Goal: Communication & Community: Answer question/provide support

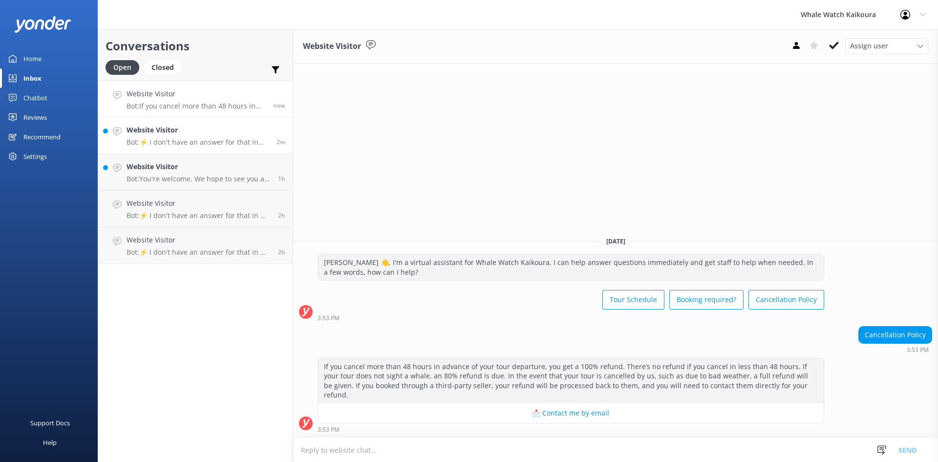
click at [217, 135] on h4 "Website Visitor" at bounding box center [198, 130] width 143 height 11
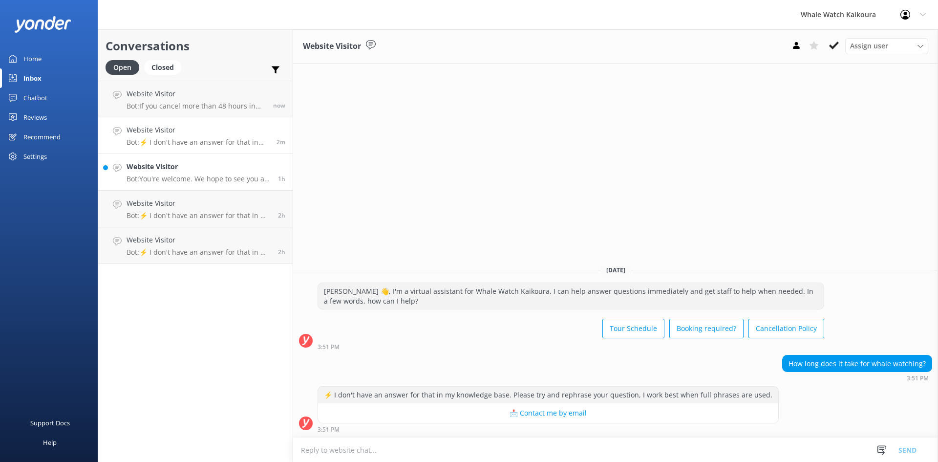
click at [200, 162] on h4 "Website Visitor" at bounding box center [199, 166] width 144 height 11
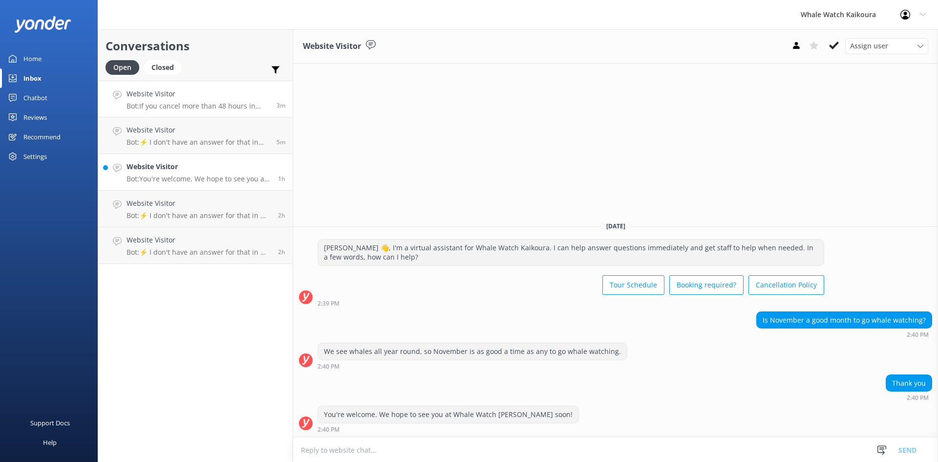
click at [159, 113] on link "Website Visitor Bot: If you cancel more than 48 hours in advance of your tour d…" at bounding box center [195, 99] width 194 height 37
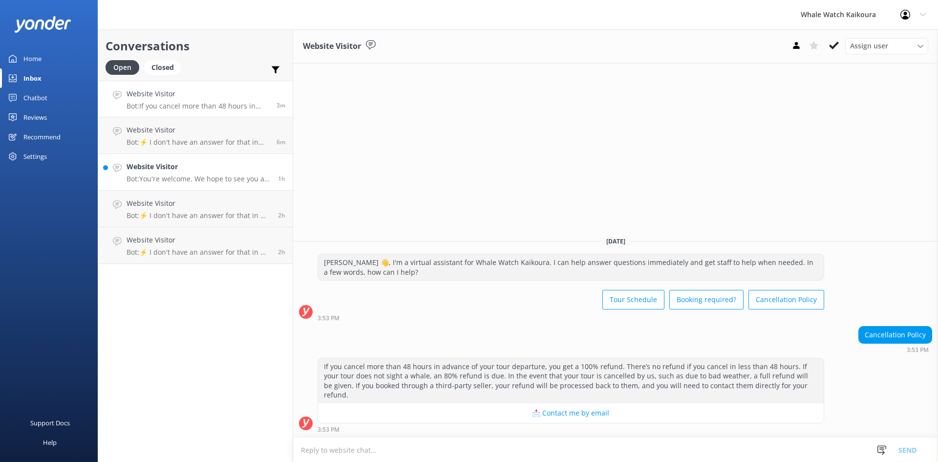
scroll to position [29, 0]
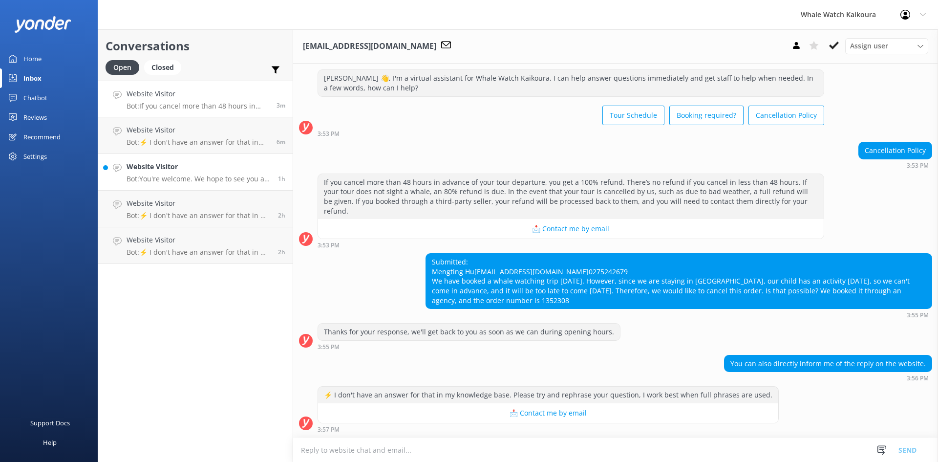
click at [147, 177] on p "Bot: You're welcome. We hope to see you at Whale Watch [PERSON_NAME] soon!" at bounding box center [199, 178] width 144 height 9
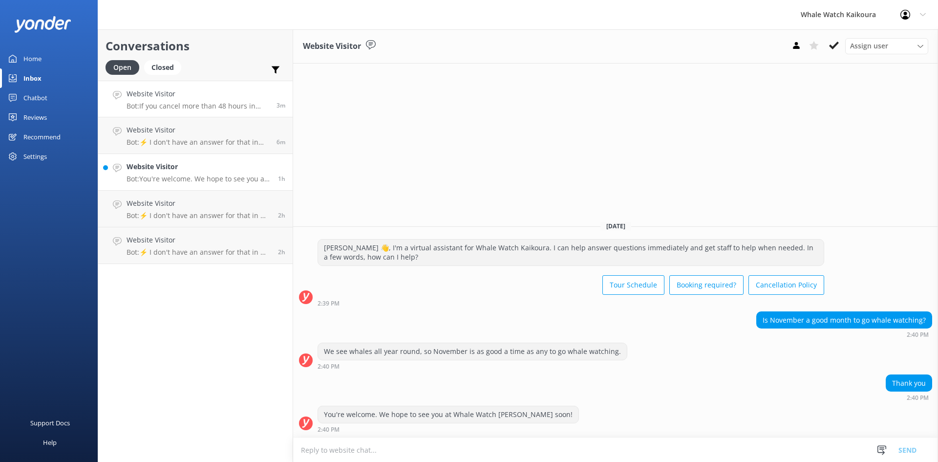
click at [176, 99] on h4 "Website Visitor" at bounding box center [198, 93] width 143 height 11
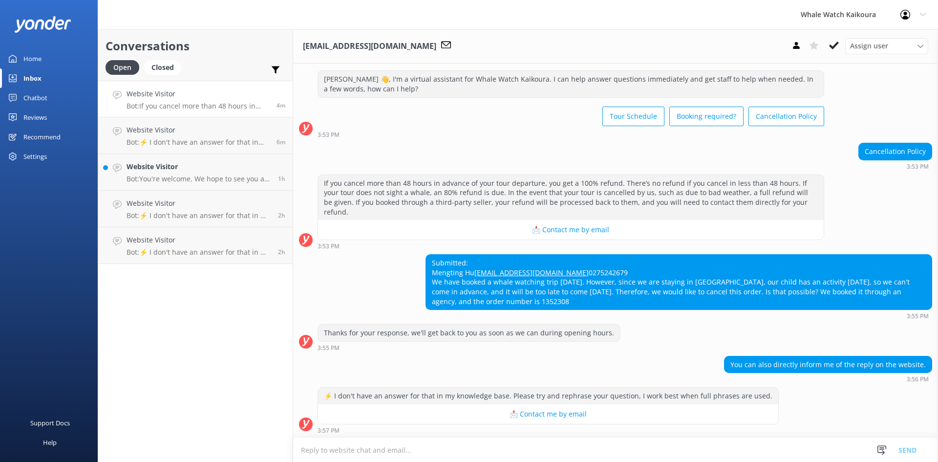
scroll to position [29, 0]
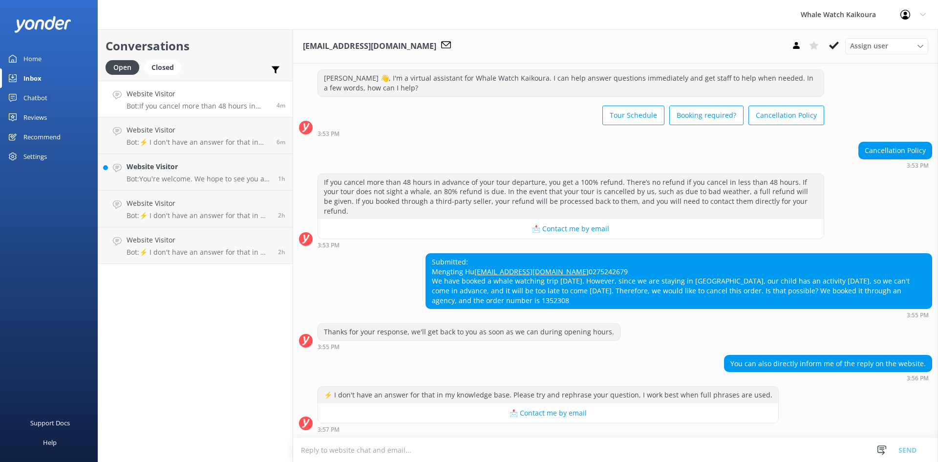
click at [477, 267] on link "[EMAIL_ADDRESS][DOMAIN_NAME]" at bounding box center [531, 271] width 114 height 9
click at [445, 449] on textarea at bounding box center [615, 450] width 645 height 24
paste textarea "Kia ora, I’ve responded to your enquiry via email."
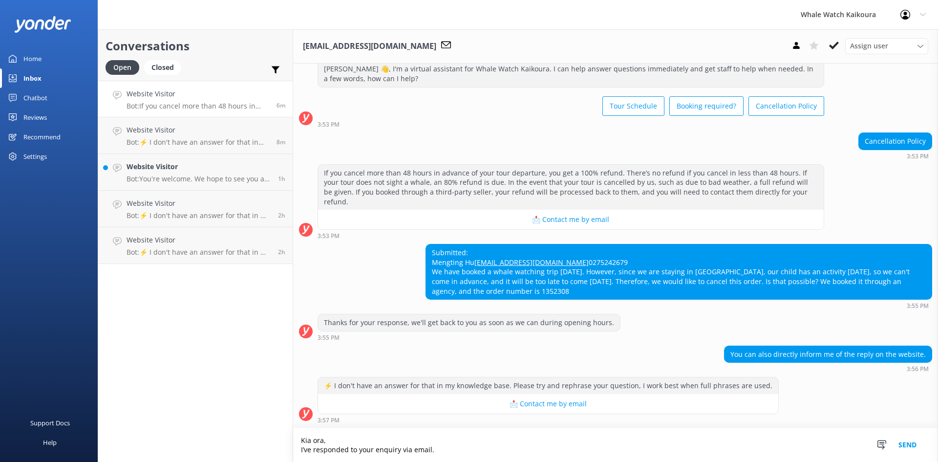
scroll to position [39, 0]
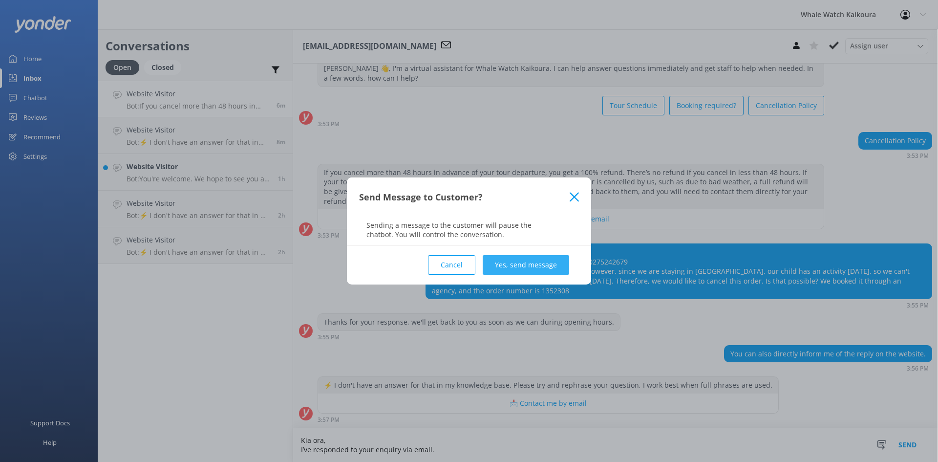
type textarea "Kia ora, I’ve responded to your enquiry via email."
click at [502, 268] on button "Yes, send message" at bounding box center [526, 265] width 86 height 20
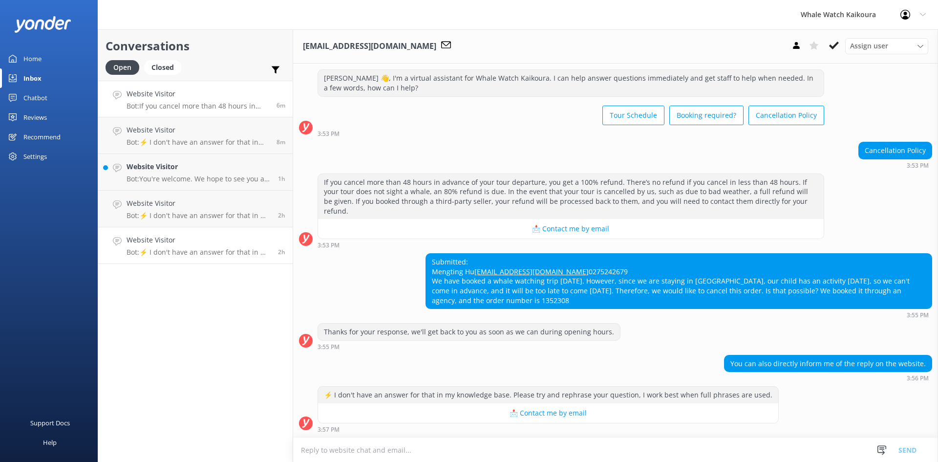
scroll to position [29, 0]
click at [188, 254] on p "Bot: ⚡ I don't have an answer for that in my knowledge base. Please try and rep…" at bounding box center [199, 252] width 144 height 9
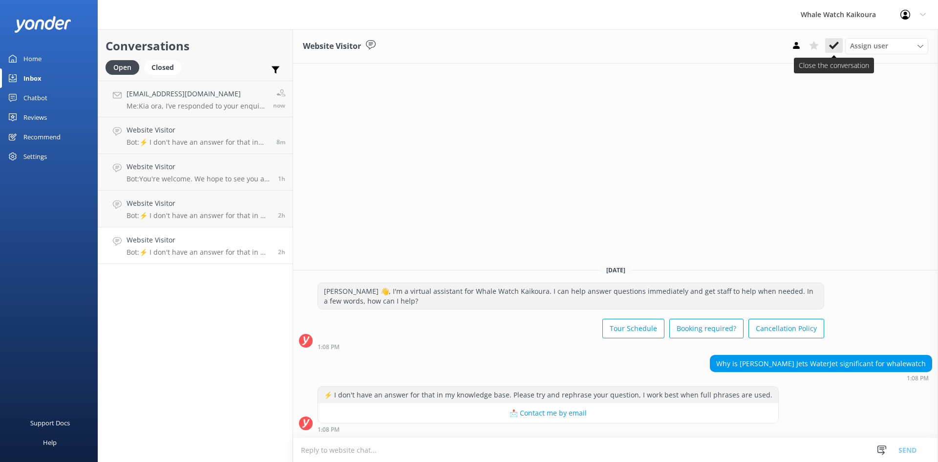
click at [832, 40] on button at bounding box center [834, 45] width 18 height 15
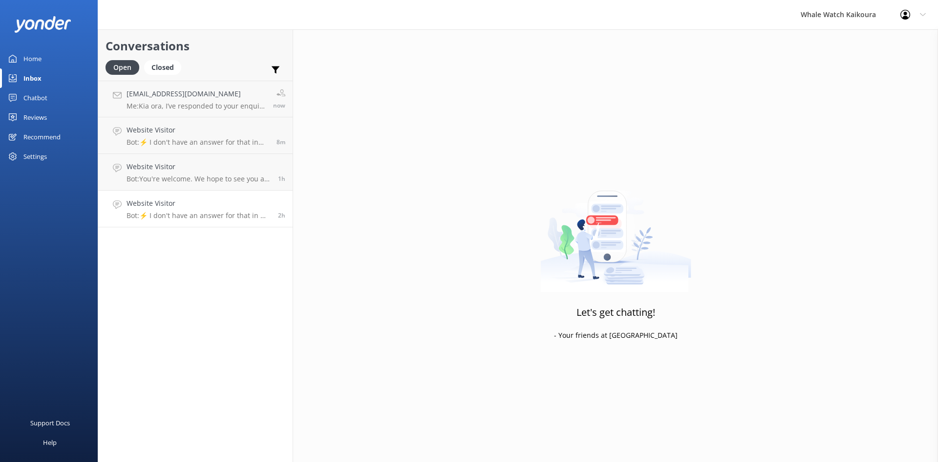
click at [192, 213] on p "Bot: ⚡ I don't have an answer for that in my knowledge base. Please try and rep…" at bounding box center [199, 215] width 144 height 9
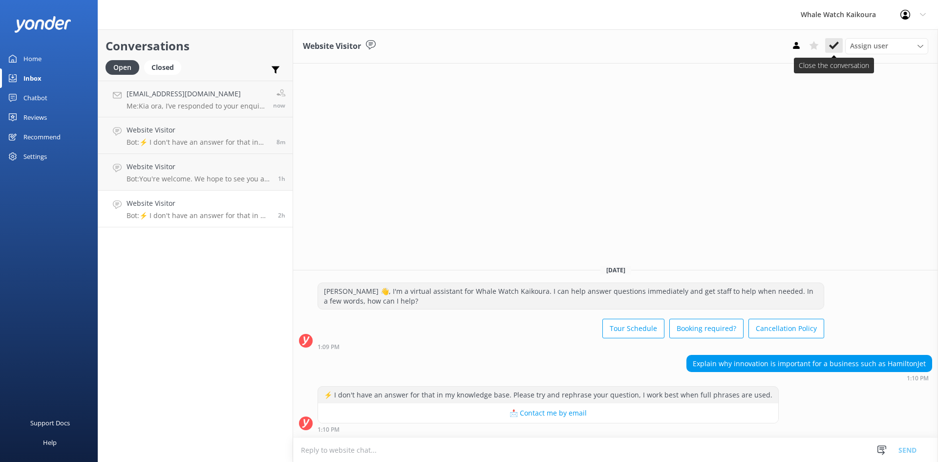
click at [833, 49] on use at bounding box center [834, 46] width 10 height 8
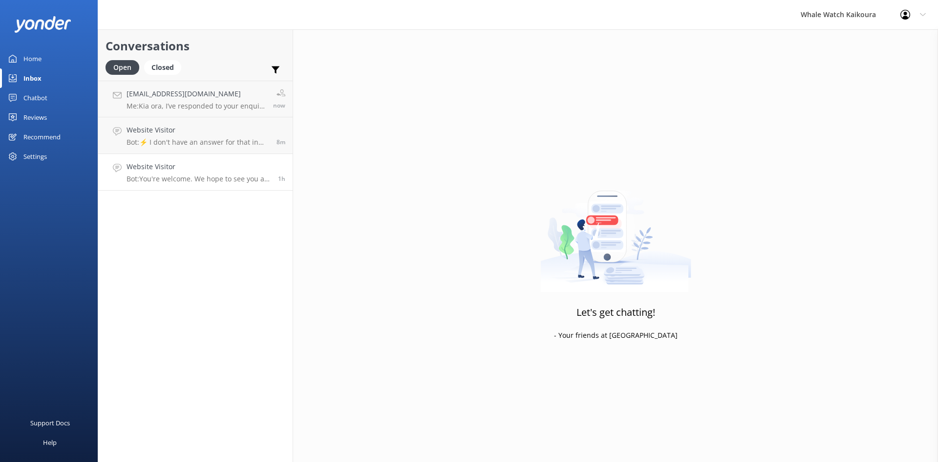
click at [163, 170] on h4 "Website Visitor" at bounding box center [199, 166] width 144 height 11
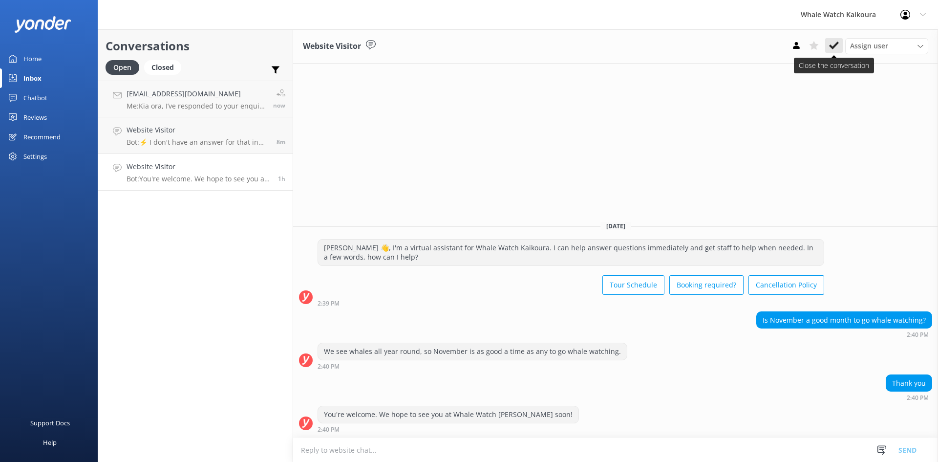
click at [837, 45] on use at bounding box center [834, 46] width 10 height 8
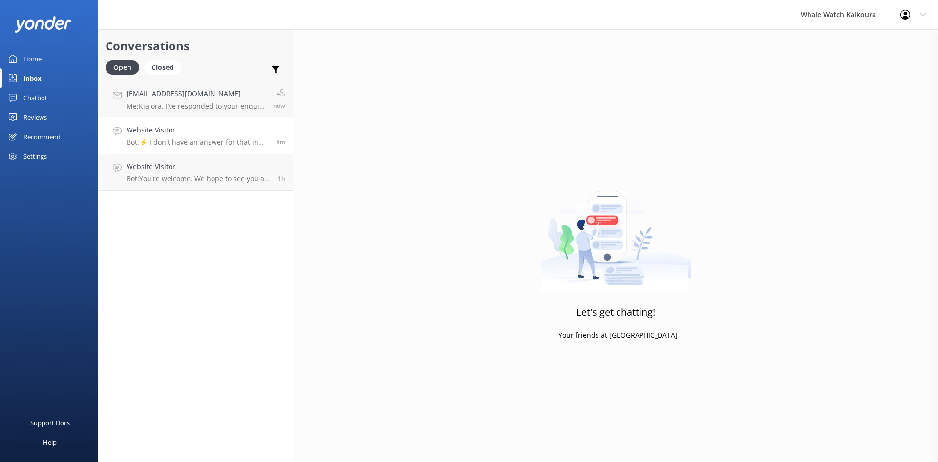
click at [188, 130] on h4 "Website Visitor" at bounding box center [198, 130] width 143 height 11
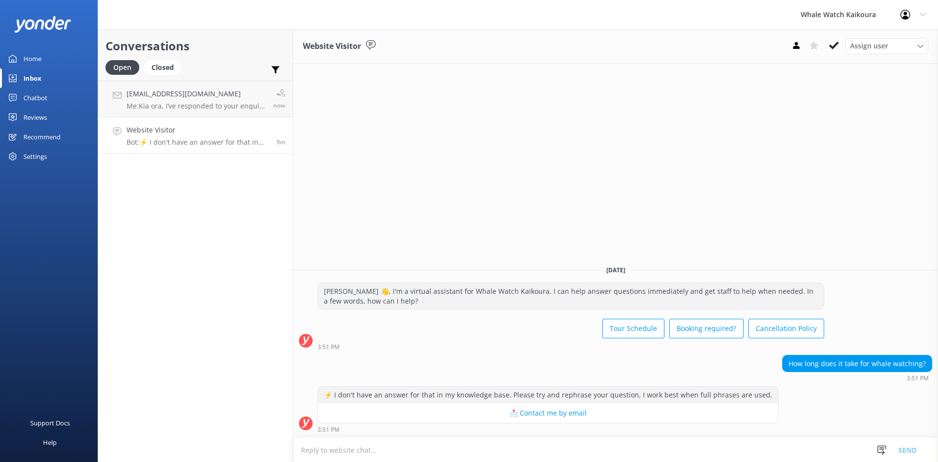
click at [319, 446] on textarea at bounding box center [615, 450] width 645 height 24
paste textarea "ora, Our tours are approximately 3 hours and 15 minutes in total, with just ove…"
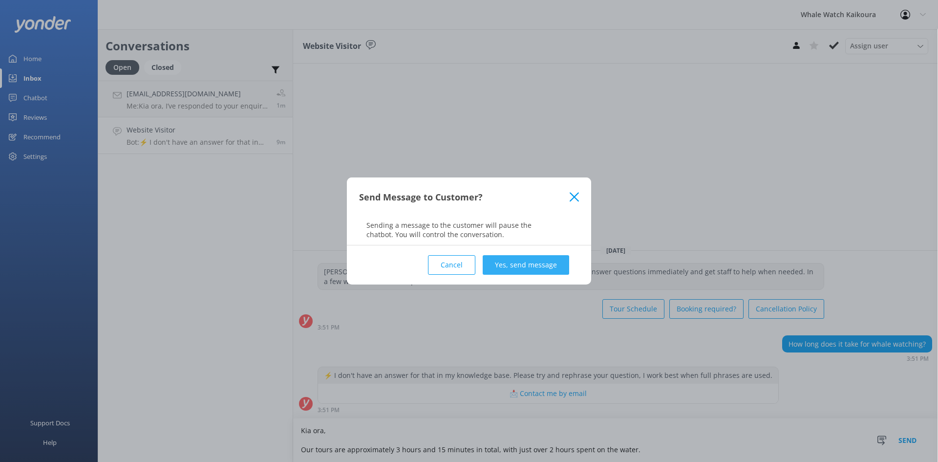
type textarea "Kia ora, Our tours are approximately 3 hours and 15 minutes in total, with just…"
click at [539, 272] on button "Yes, send message" at bounding box center [526, 265] width 86 height 20
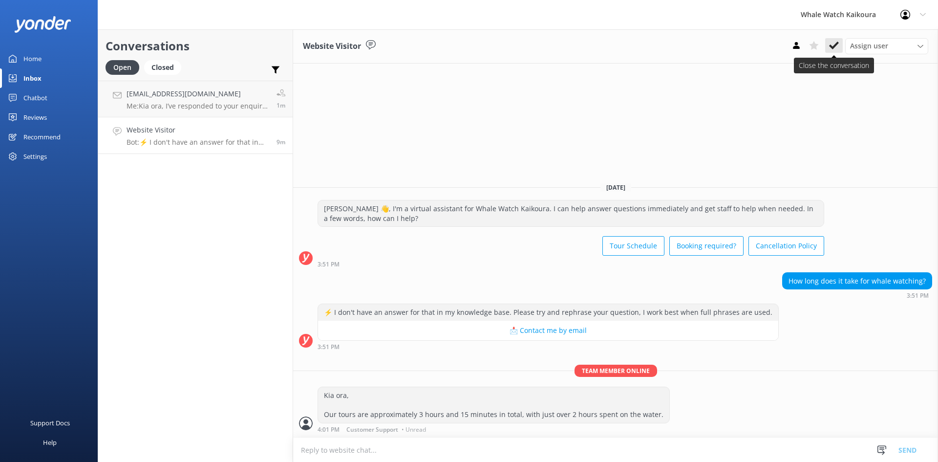
click at [833, 42] on icon at bounding box center [834, 46] width 10 height 10
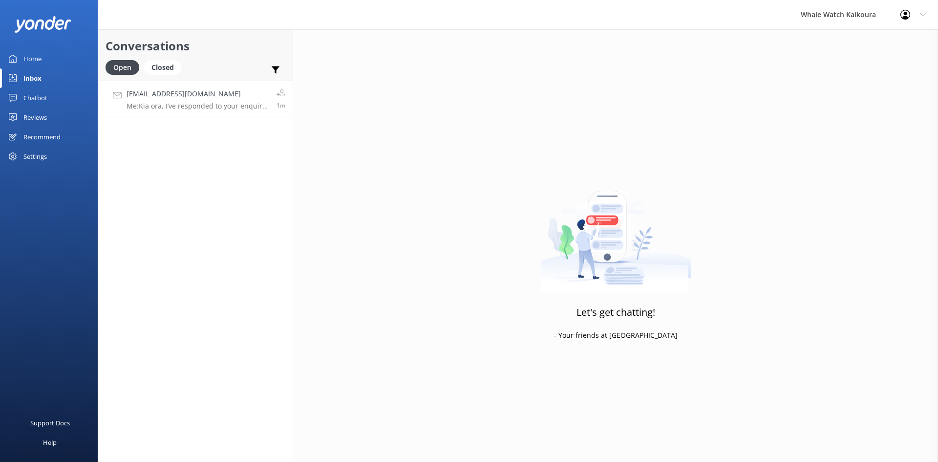
click at [214, 97] on h4 "[EMAIL_ADDRESS][DOMAIN_NAME]" at bounding box center [198, 93] width 143 height 11
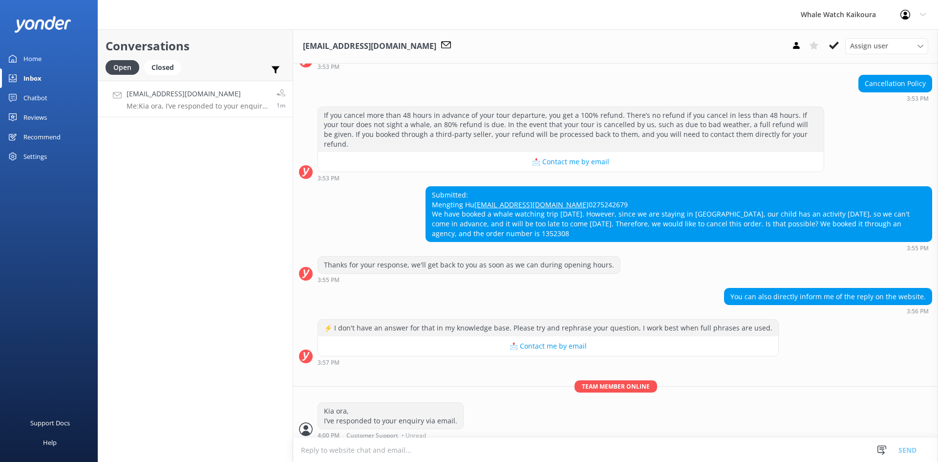
scroll to position [102, 0]
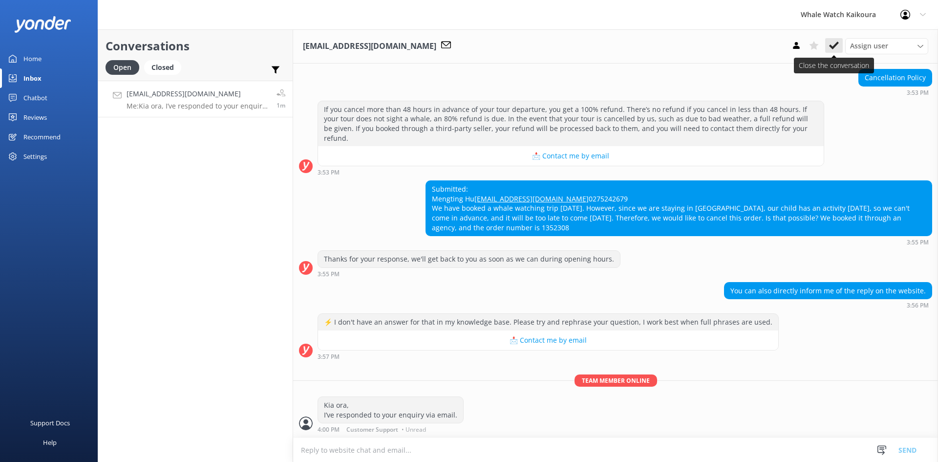
click at [829, 42] on icon at bounding box center [834, 46] width 10 height 10
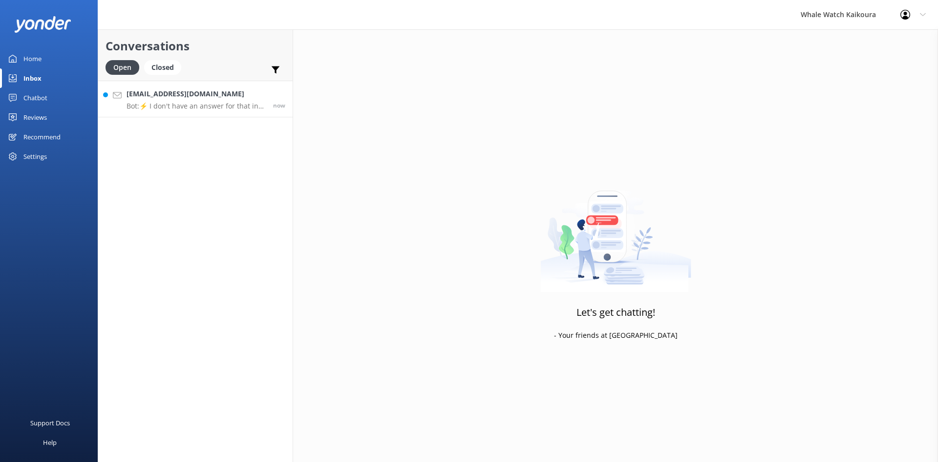
click at [166, 93] on h4 "[EMAIL_ADDRESS][DOMAIN_NAME]" at bounding box center [196, 93] width 139 height 11
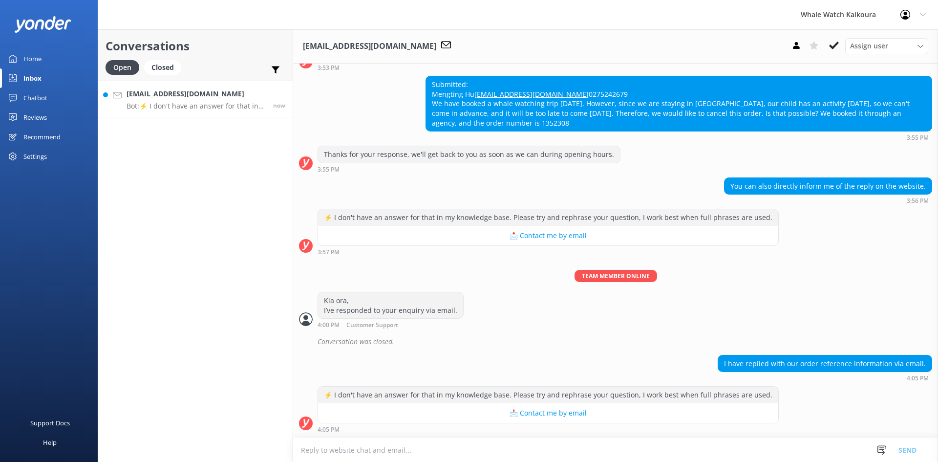
scroll to position [207, 0]
click at [425, 453] on textarea at bounding box center [615, 450] width 645 height 24
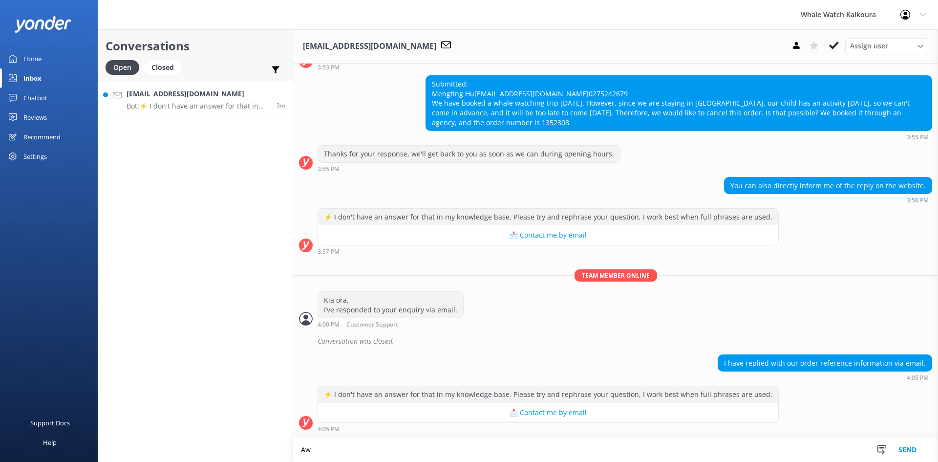
scroll to position [207, 0]
paste textarea "’ve responded as well"
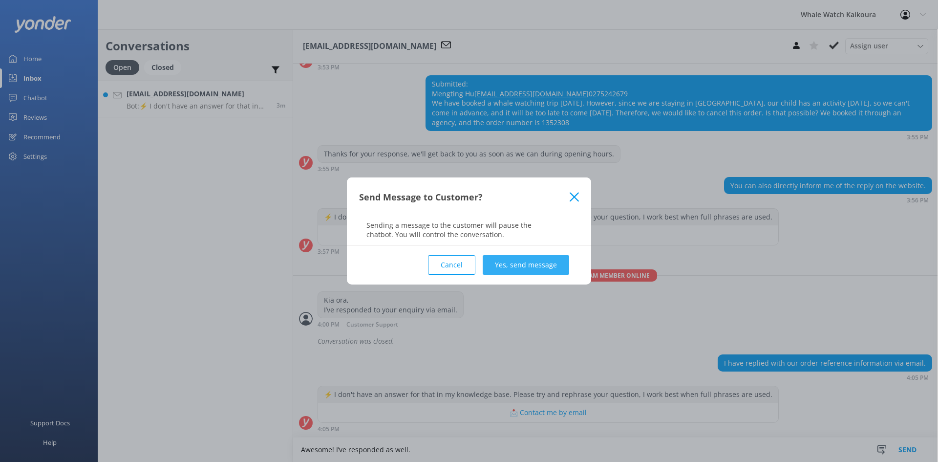
type textarea "Awesome! I’ve responded as well."
click at [561, 272] on button "Yes, send message" at bounding box center [526, 265] width 86 height 20
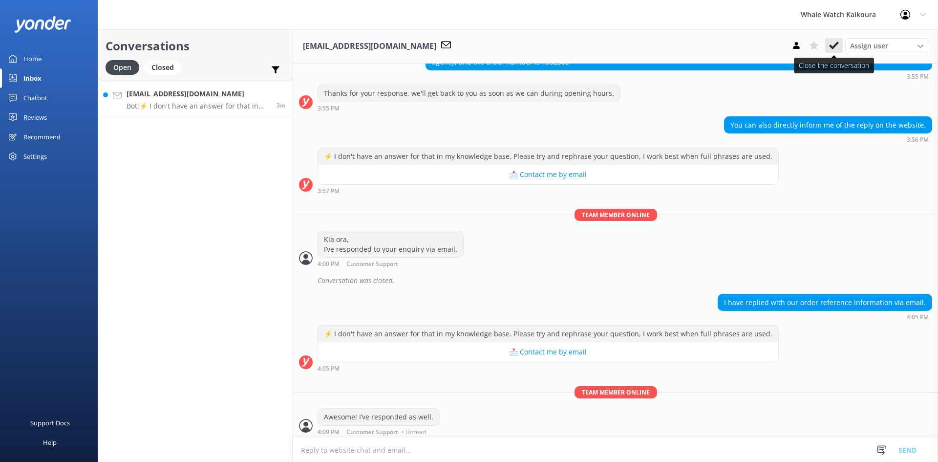
scroll to position [270, 0]
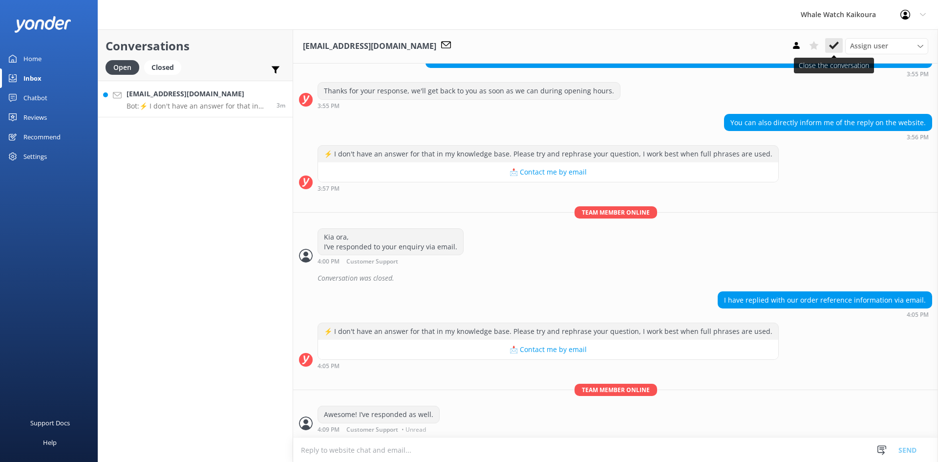
click at [835, 44] on icon at bounding box center [834, 46] width 10 height 10
